Goal: Information Seeking & Learning: Learn about a topic

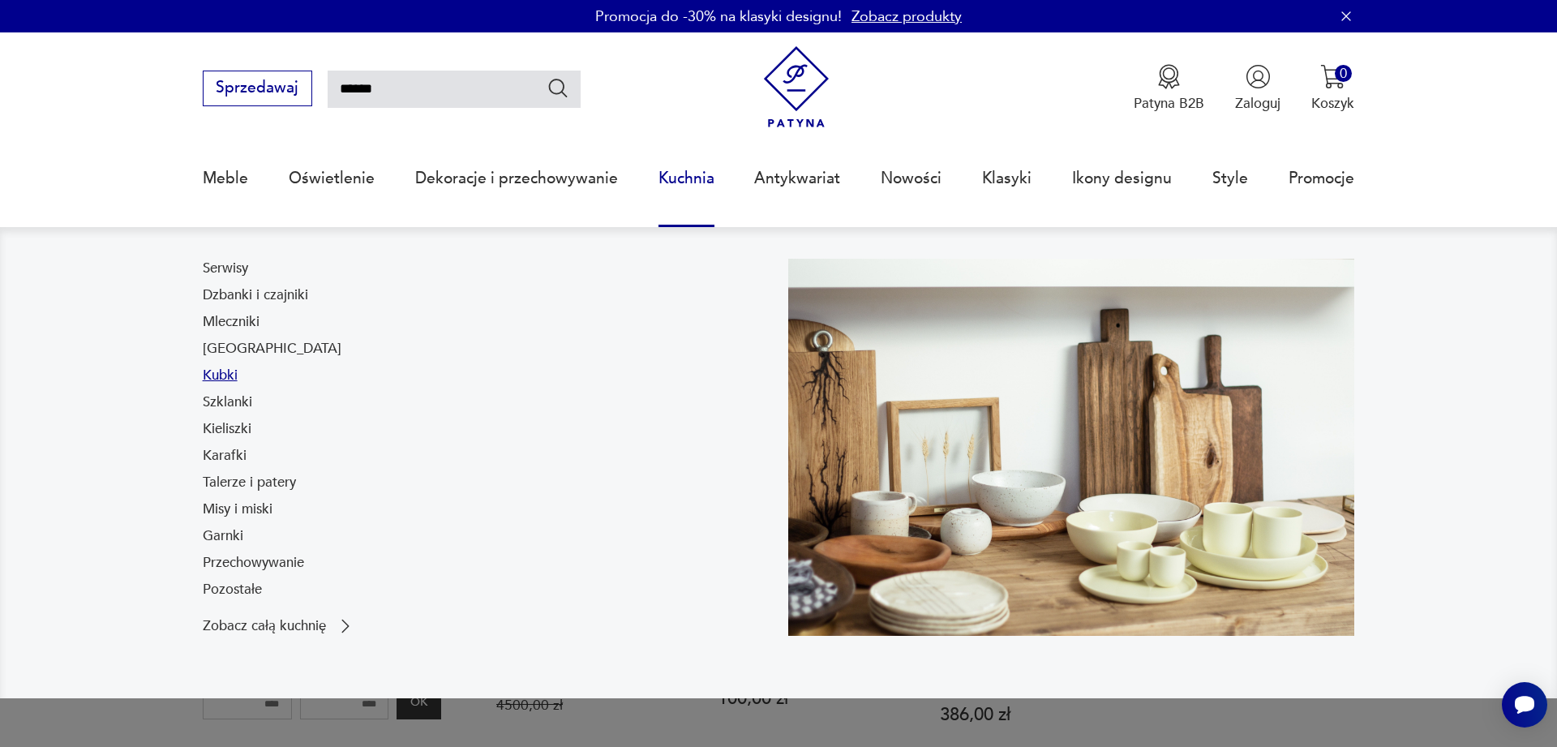
click at [221, 376] on link "Kubki" at bounding box center [220, 375] width 35 height 19
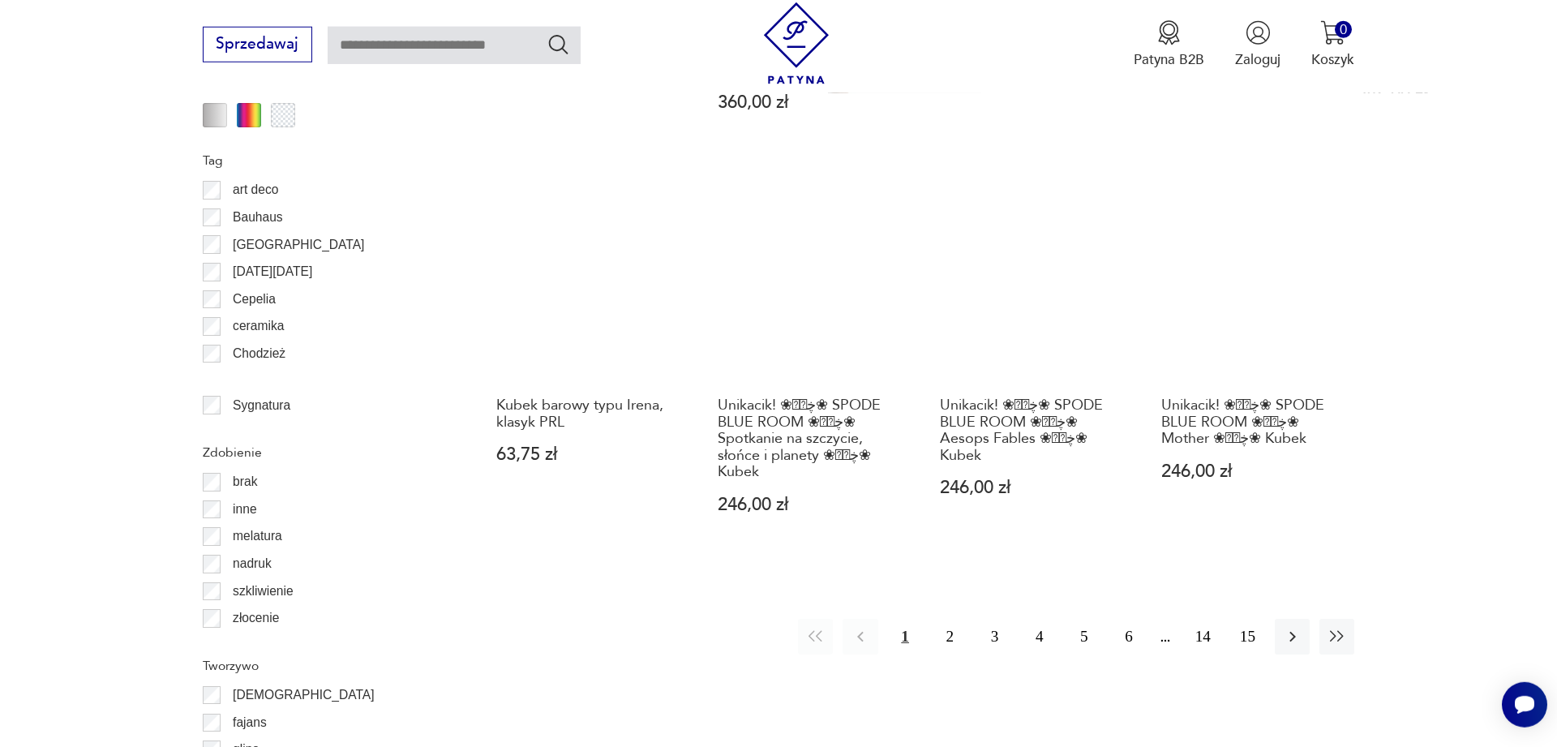
scroll to position [1813, 0]
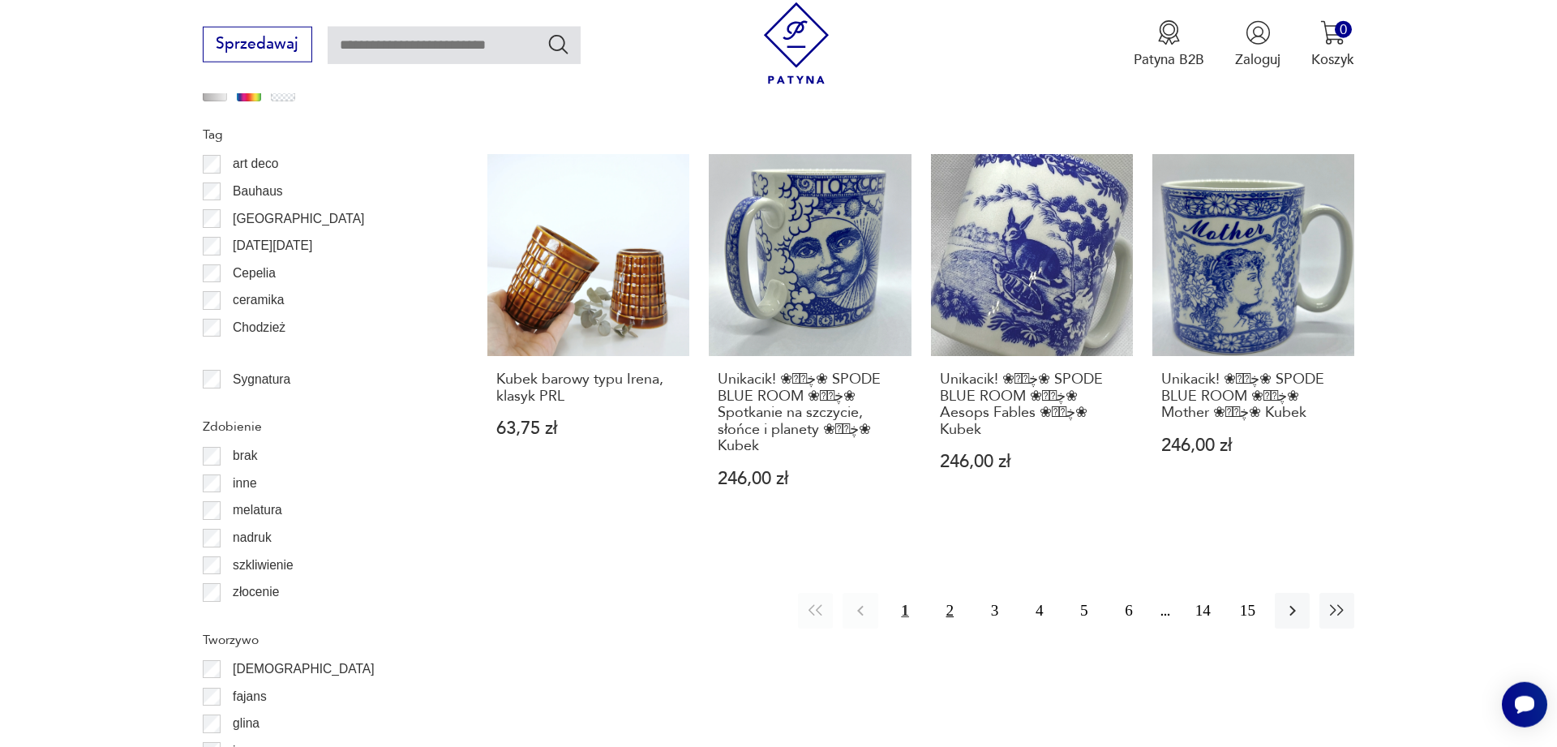
click at [948, 593] on button "2" at bounding box center [949, 610] width 35 height 35
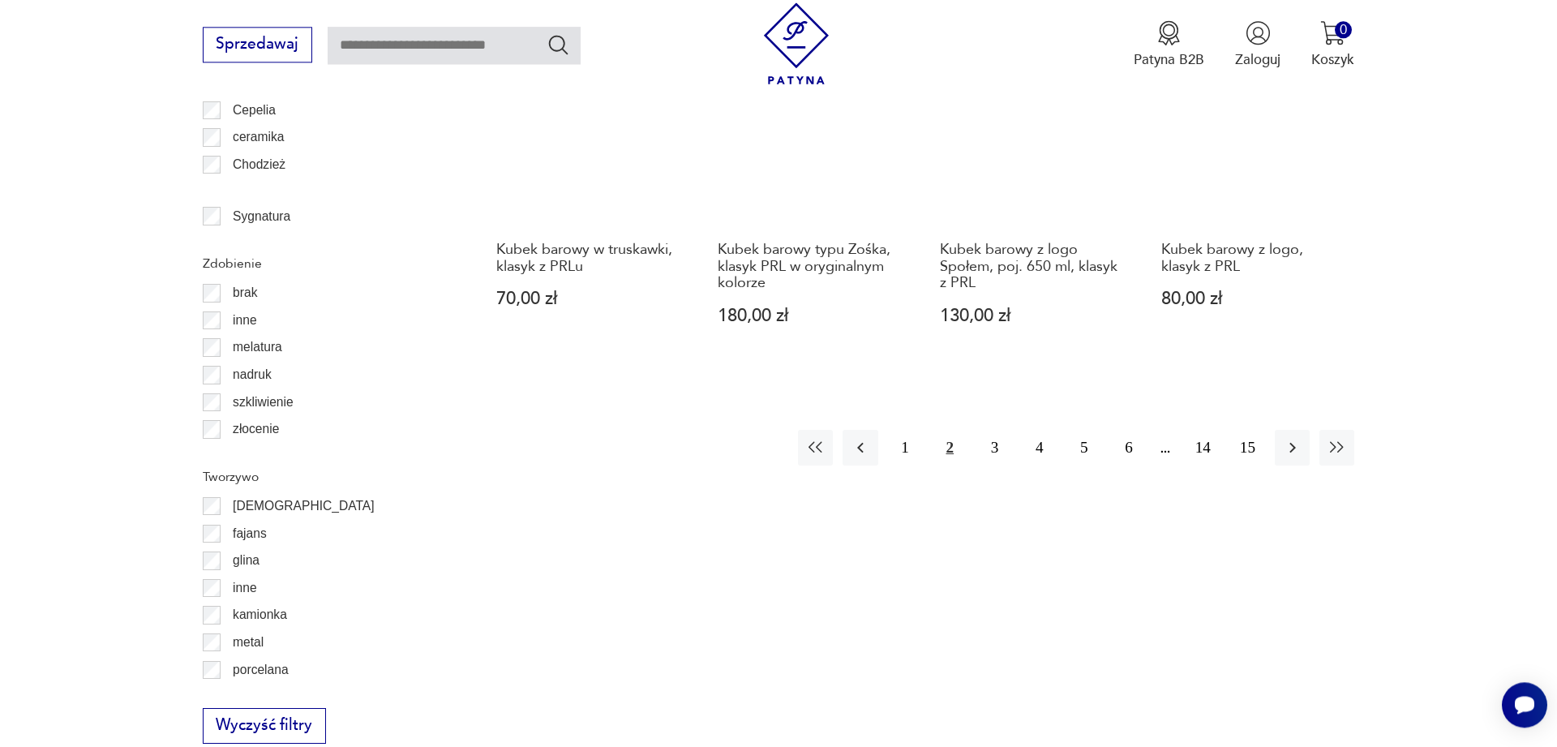
scroll to position [2028, 0]
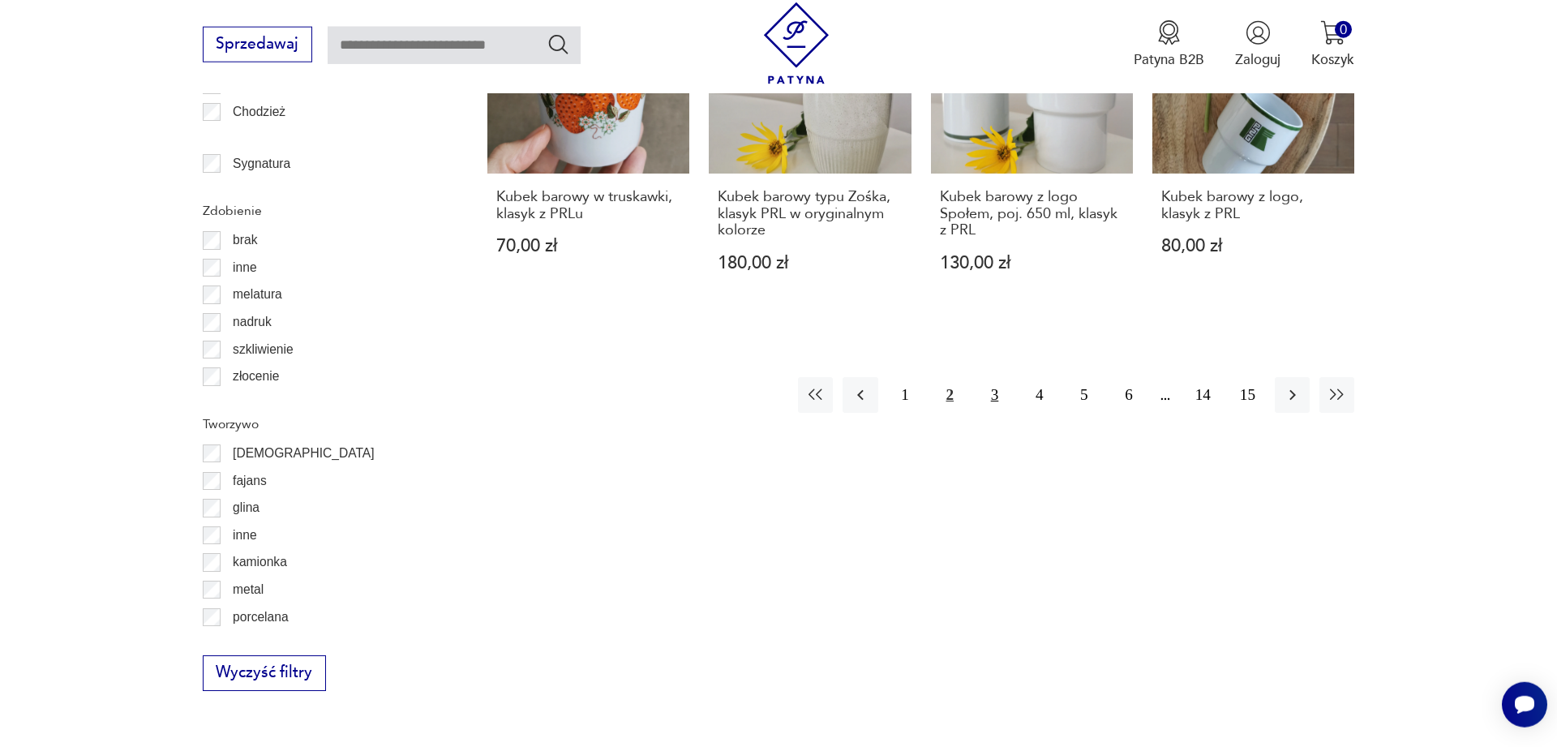
click at [991, 377] on button "3" at bounding box center [994, 394] width 35 height 35
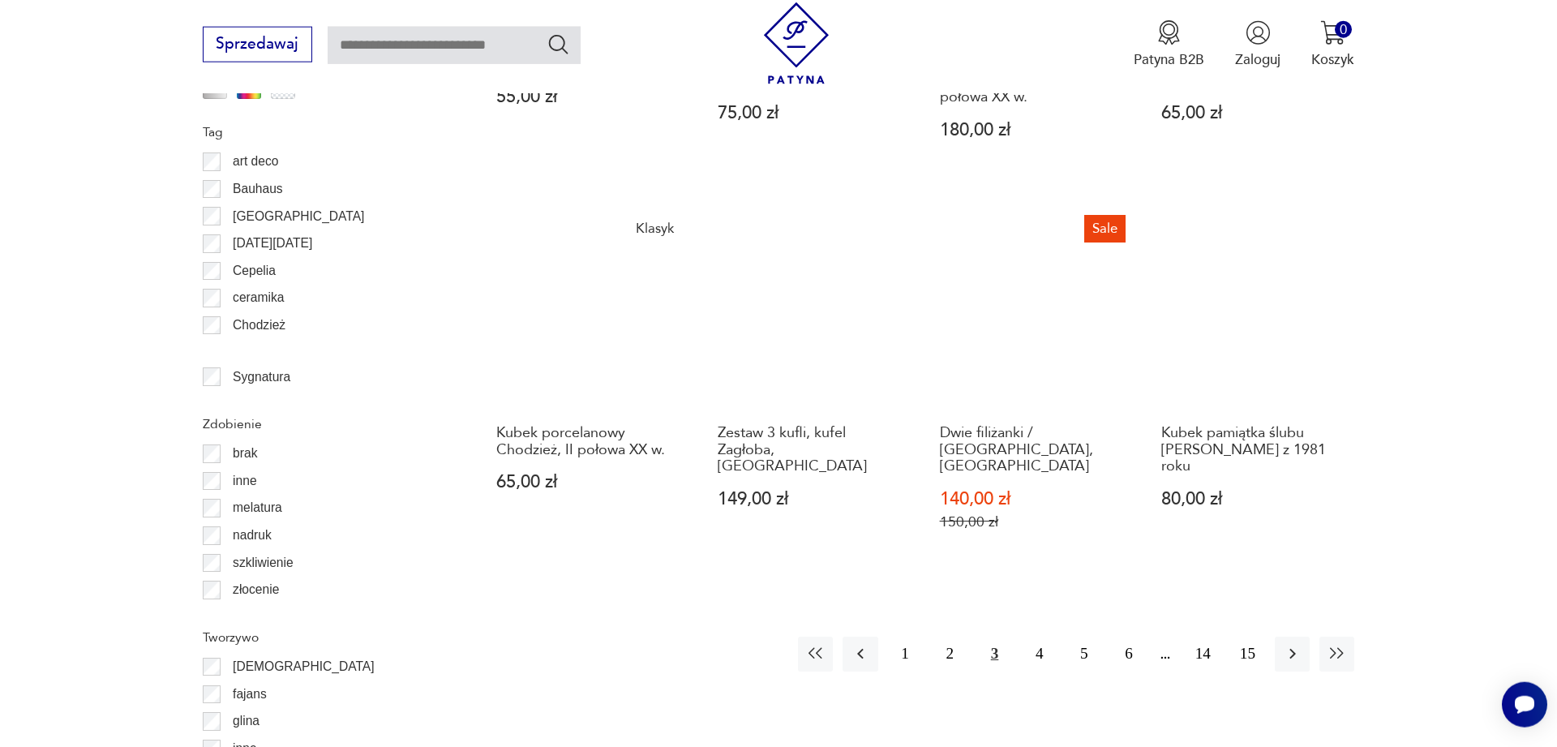
scroll to position [1863, 0]
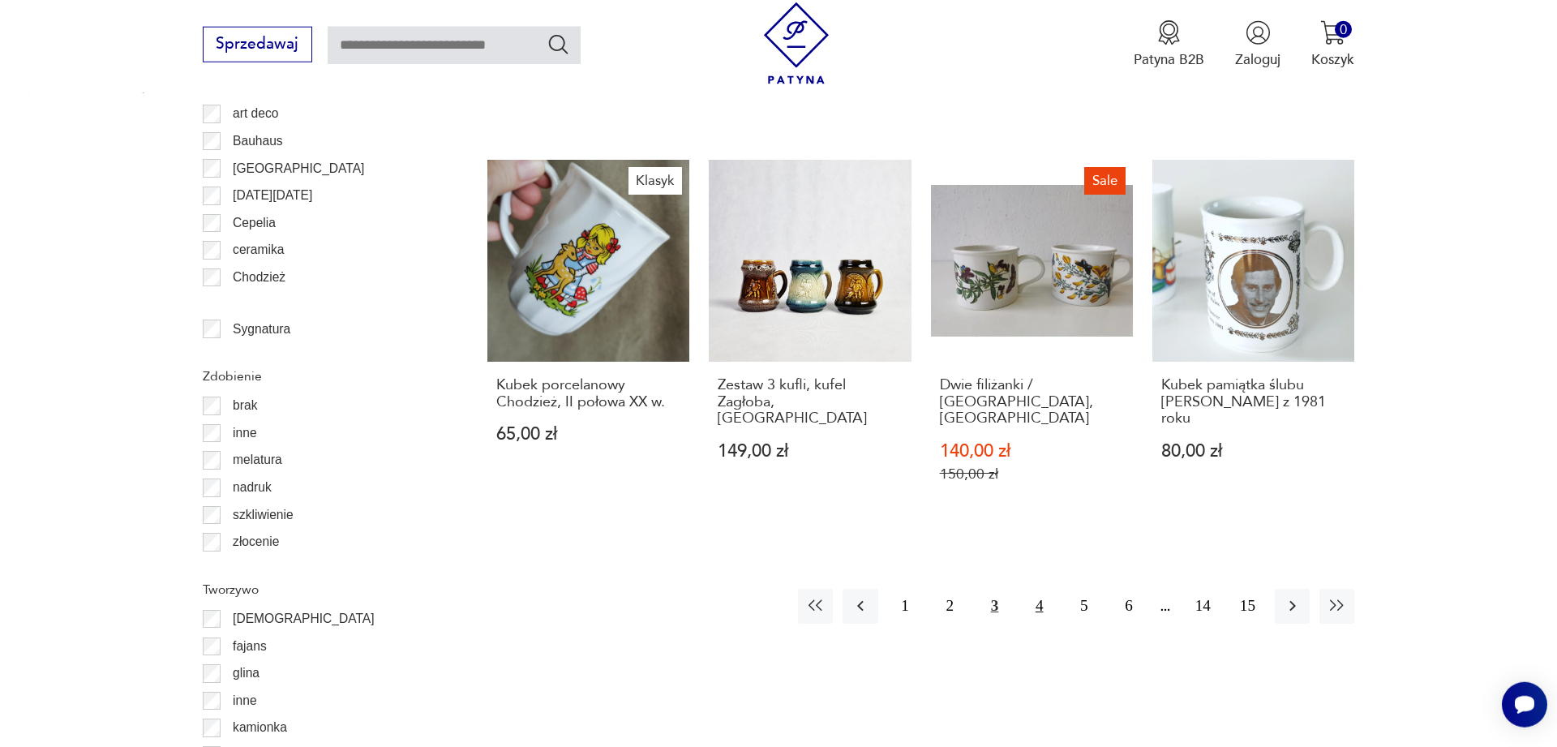
click at [1040, 589] on button "4" at bounding box center [1039, 606] width 35 height 35
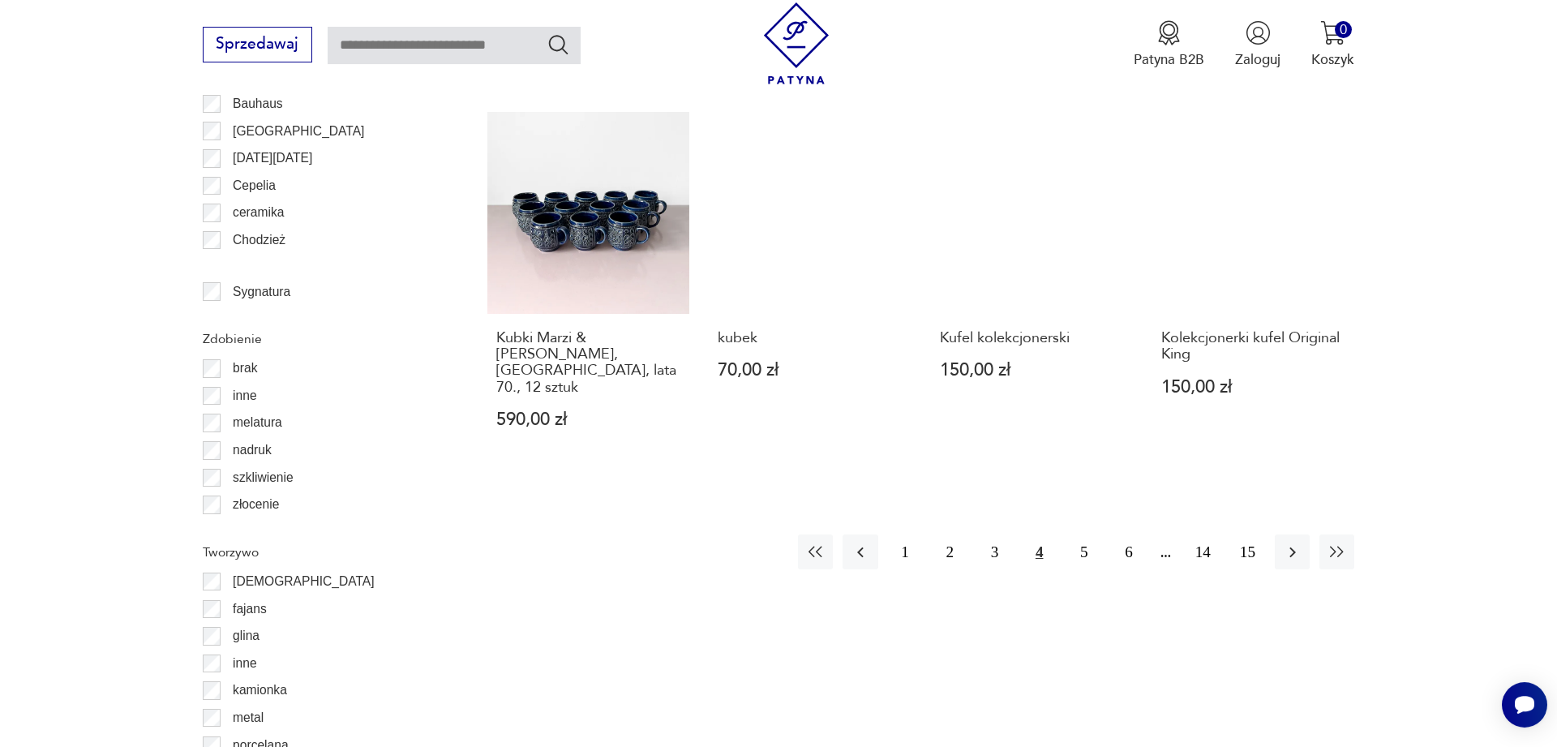
scroll to position [1946, 0]
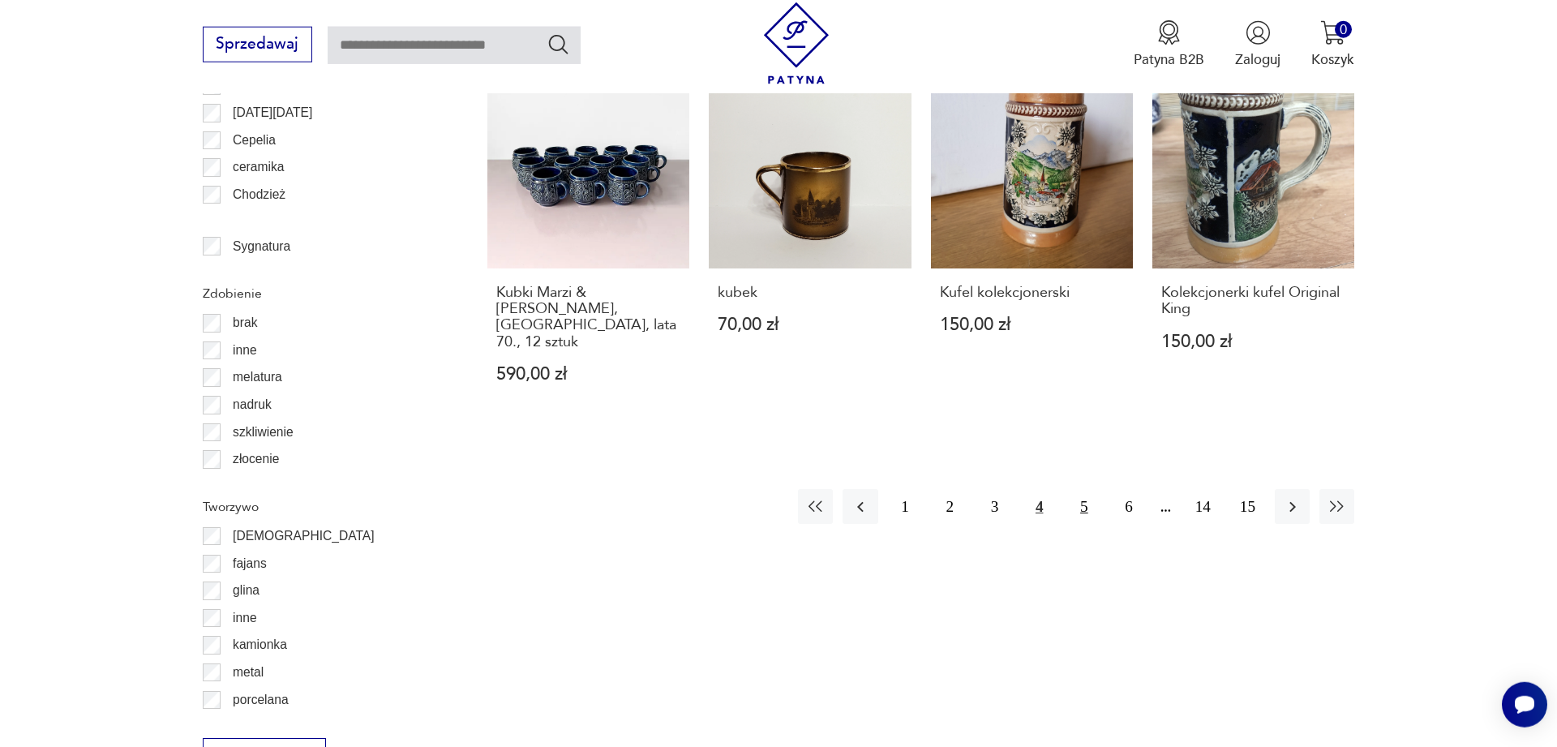
click at [1082, 489] on button "5" at bounding box center [1083, 506] width 35 height 35
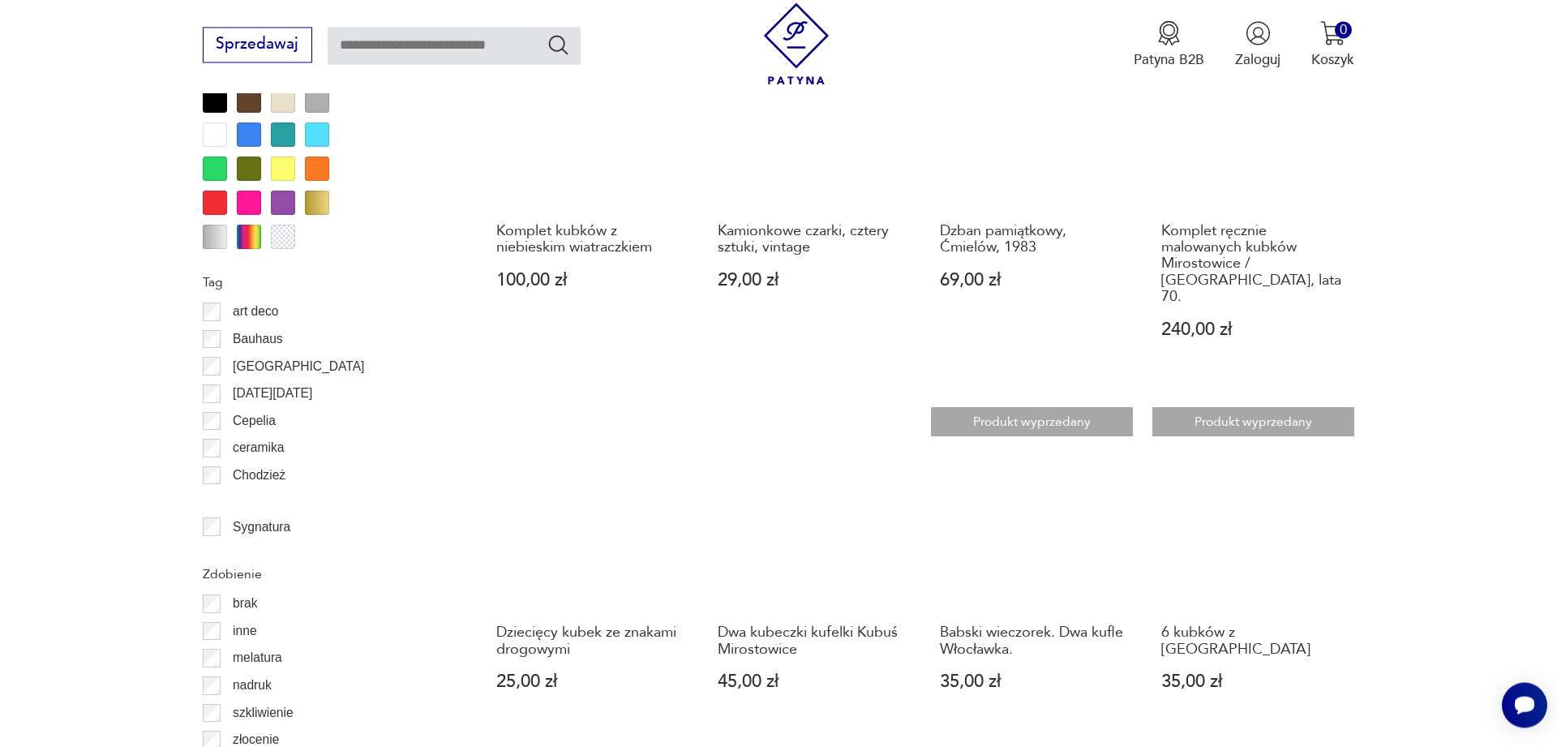
scroll to position [1780, 0]
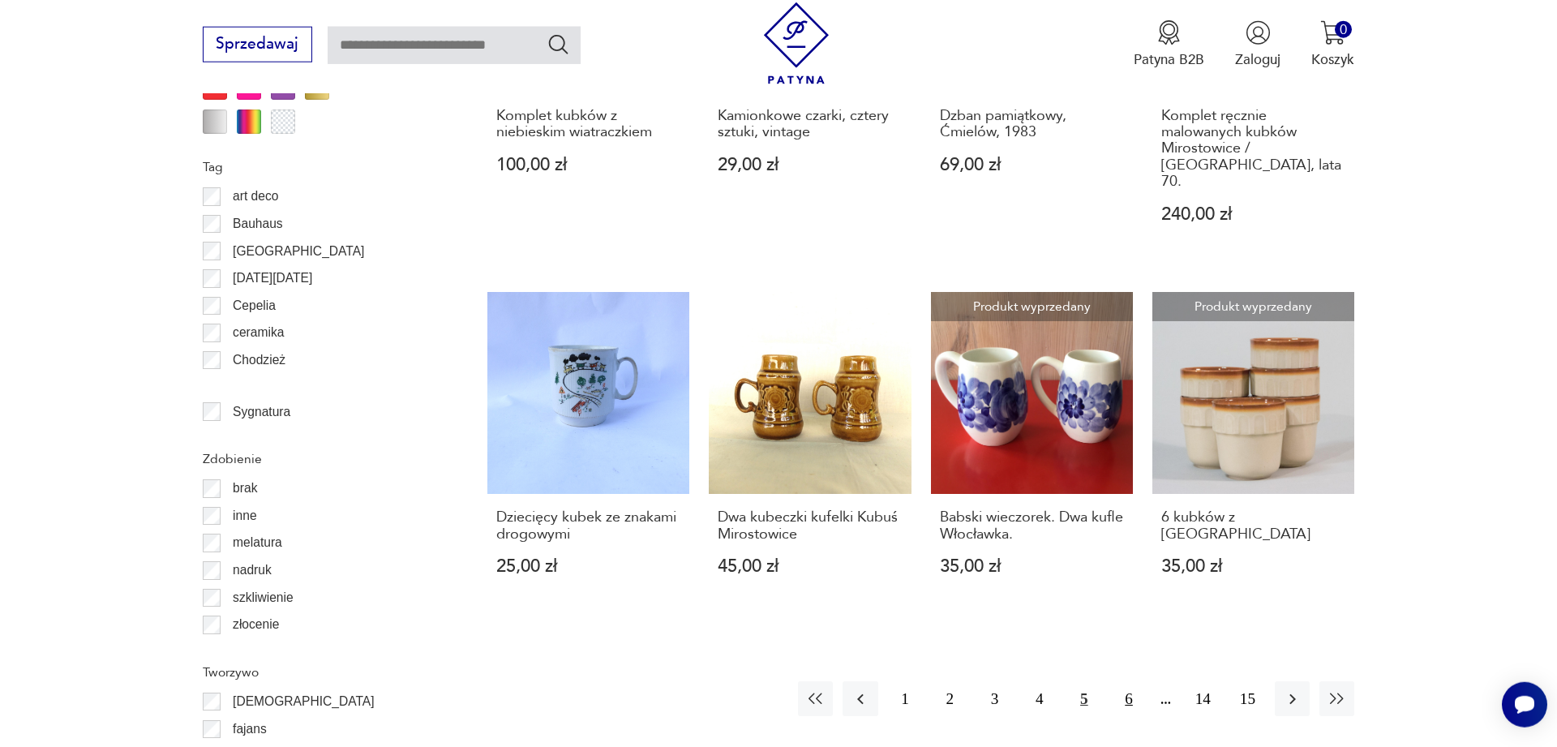
click at [1129, 681] on button "6" at bounding box center [1128, 698] width 35 height 35
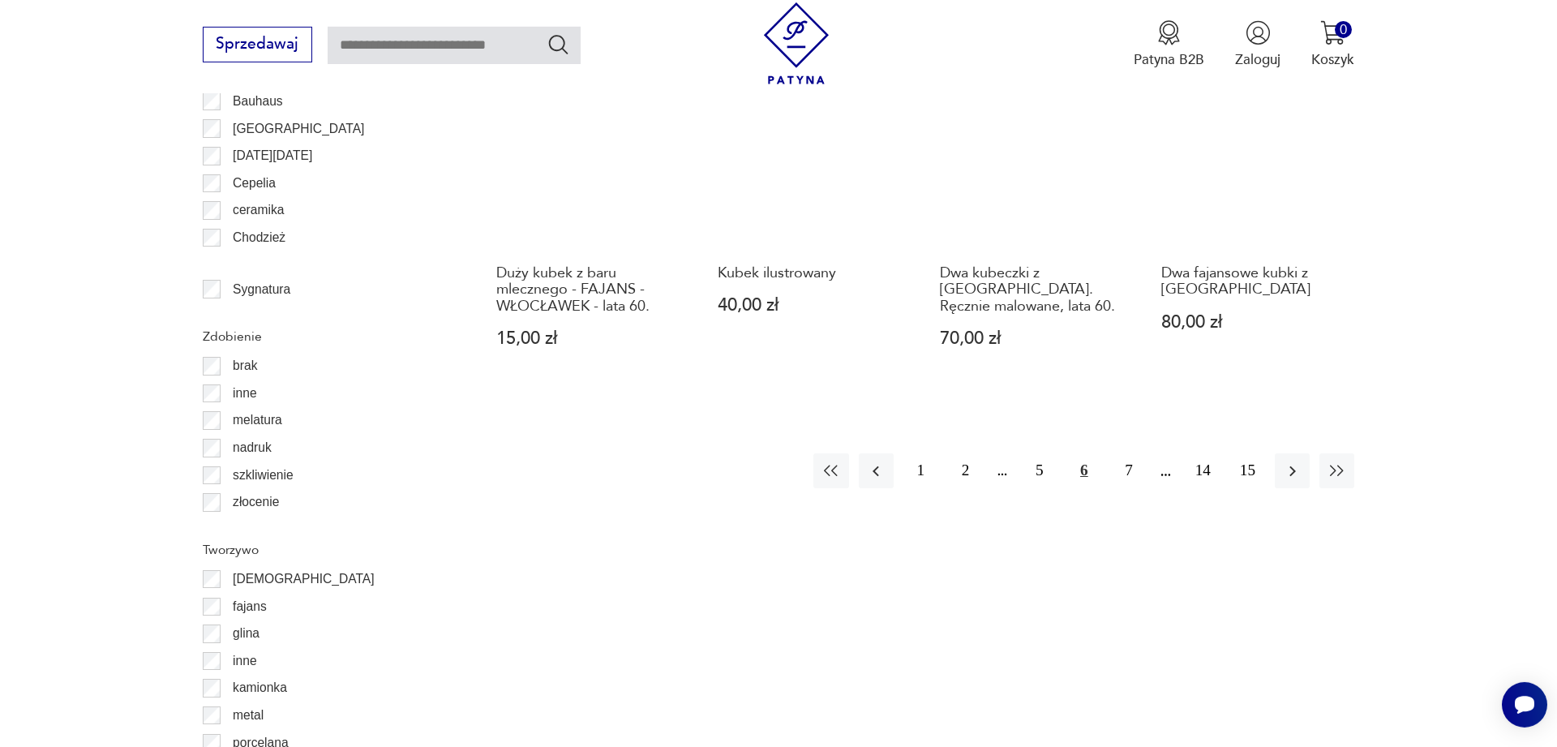
scroll to position [1946, 0]
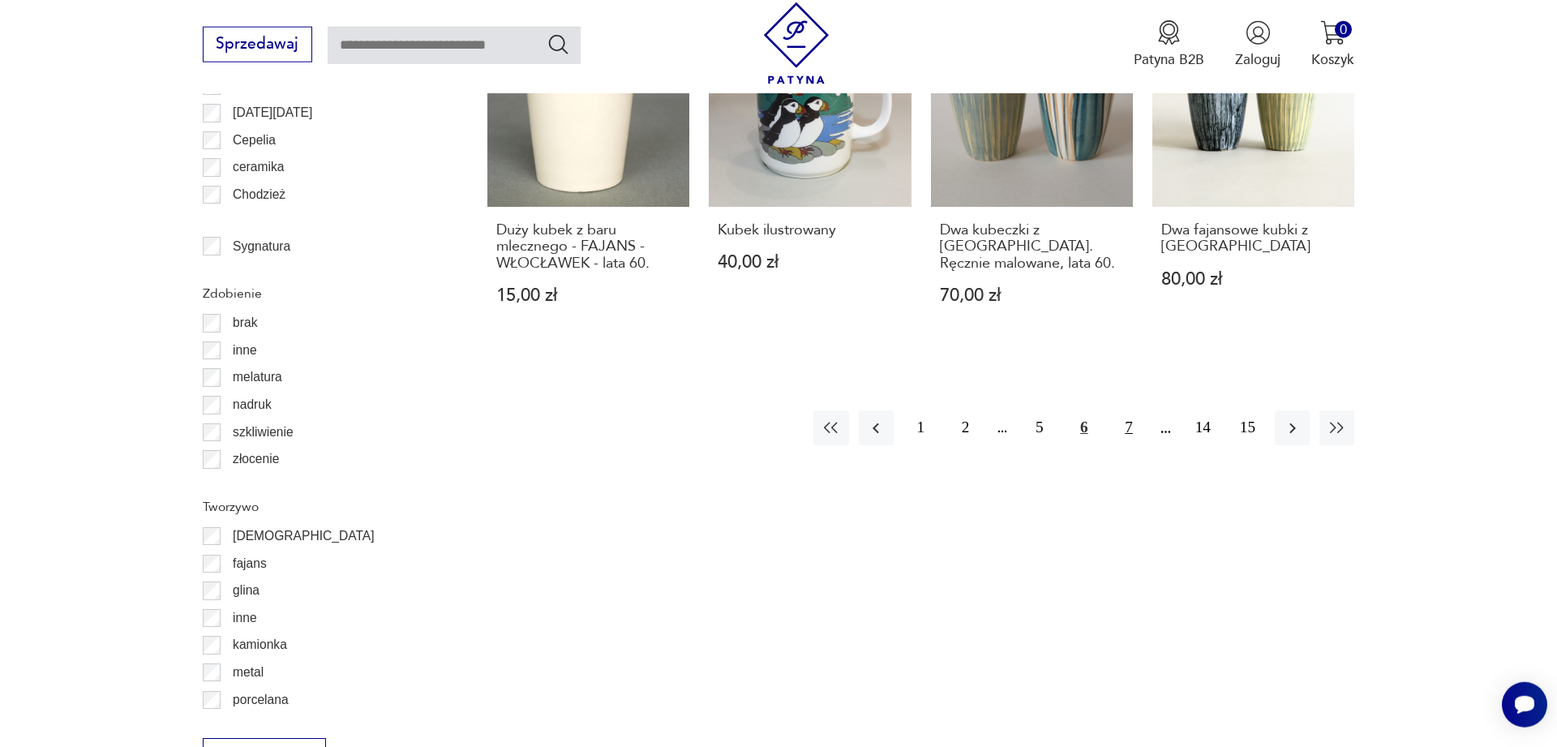
click at [1128, 411] on button "7" at bounding box center [1128, 427] width 35 height 35
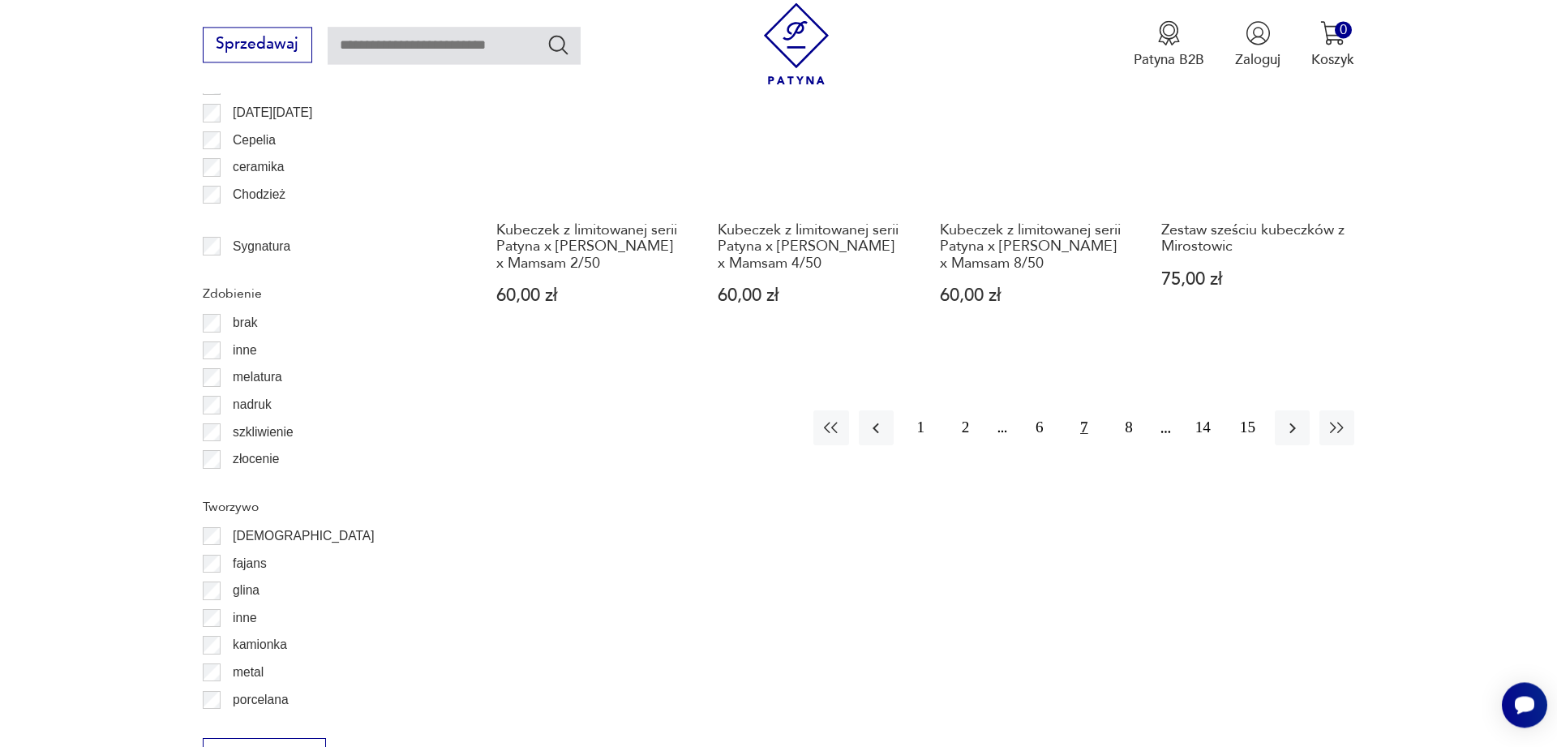
scroll to position [2028, 0]
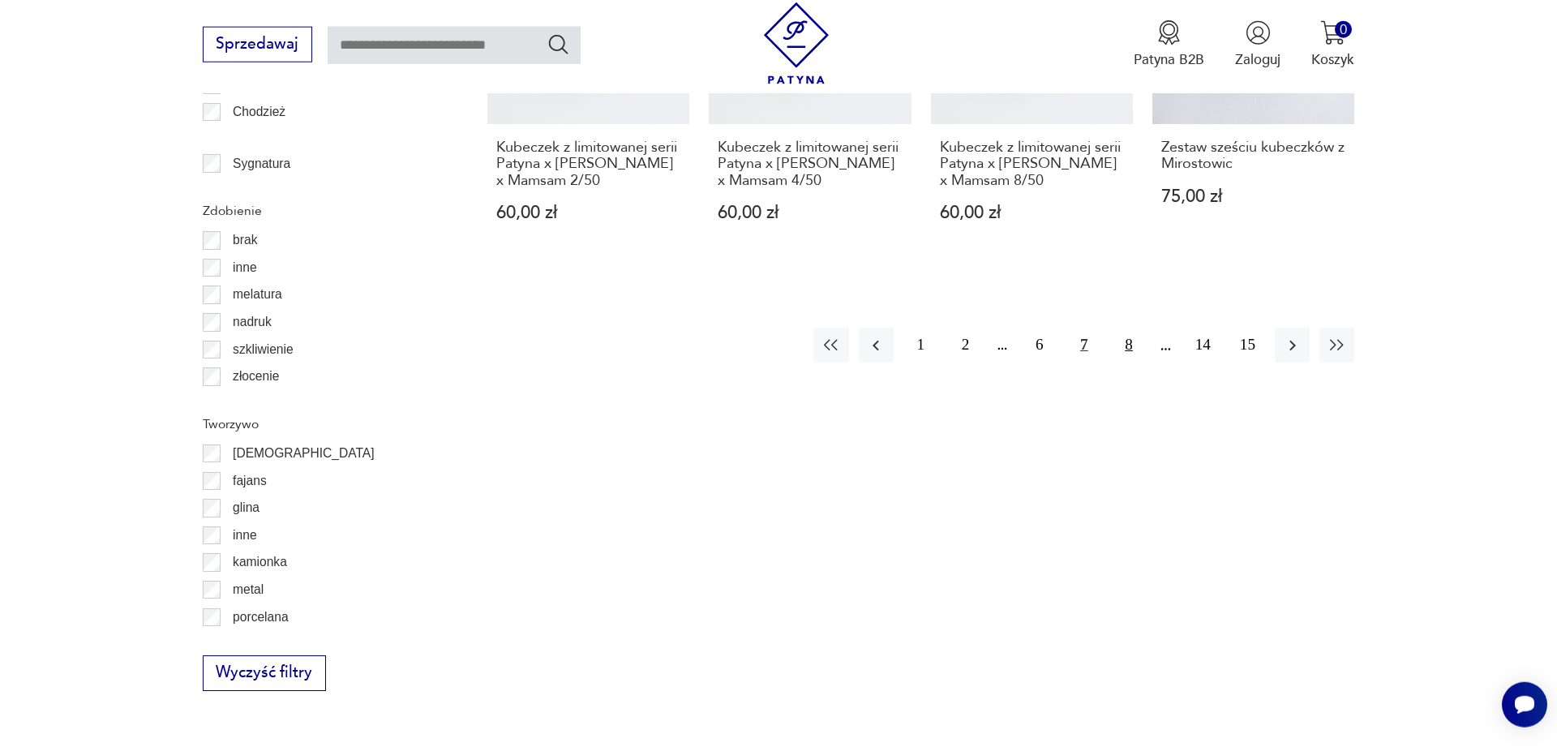
click at [1127, 362] on button "8" at bounding box center [1128, 345] width 35 height 35
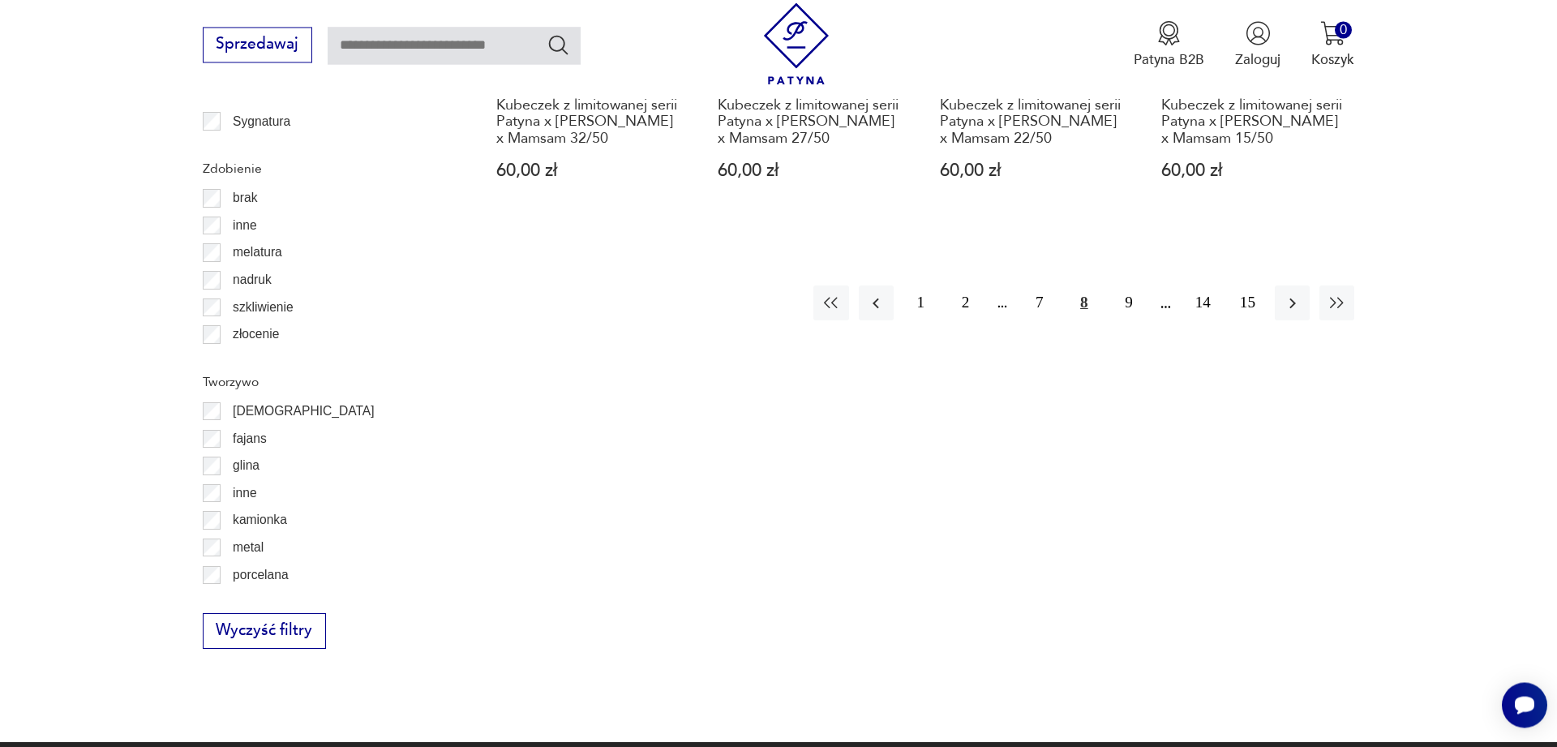
scroll to position [2028, 0]
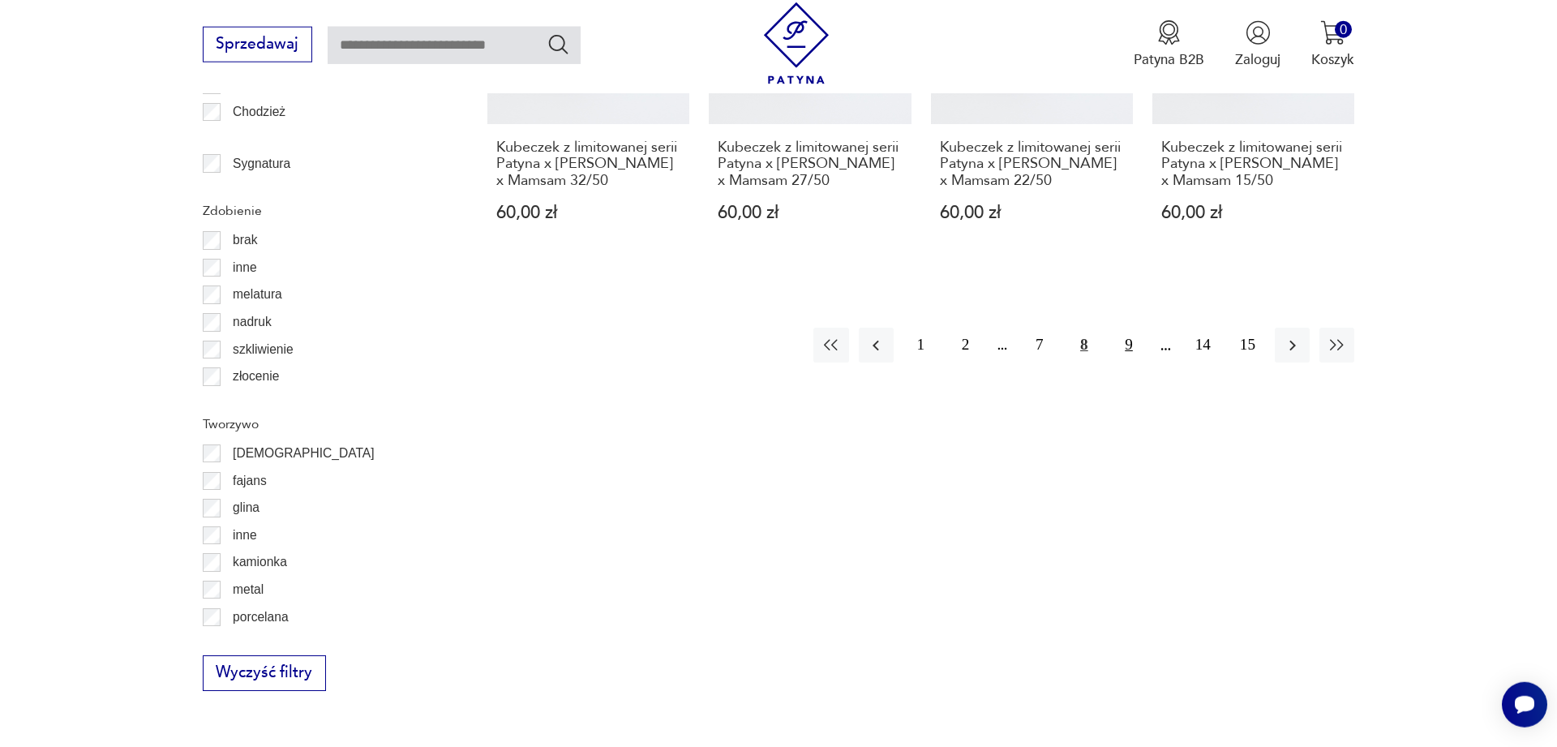
click at [1129, 362] on button "9" at bounding box center [1128, 345] width 35 height 35
